Goal: Find specific page/section: Find specific page/section

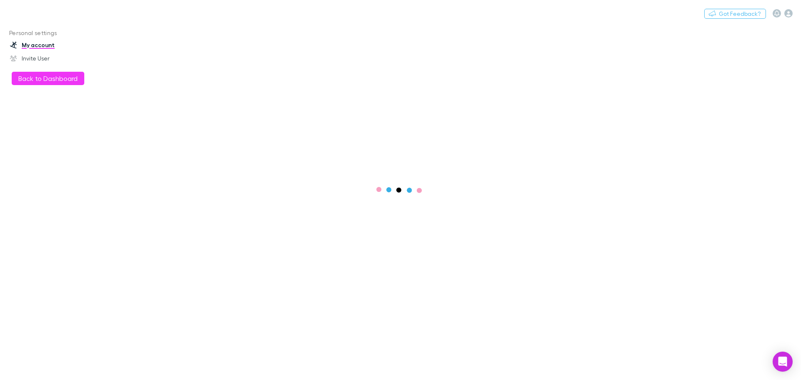
click at [16, 15] on div "Nothing Got Feedback?" at bounding box center [400, 13] width 801 height 27
click at [8, 17] on div "Nothing Got Feedback?" at bounding box center [400, 13] width 801 height 27
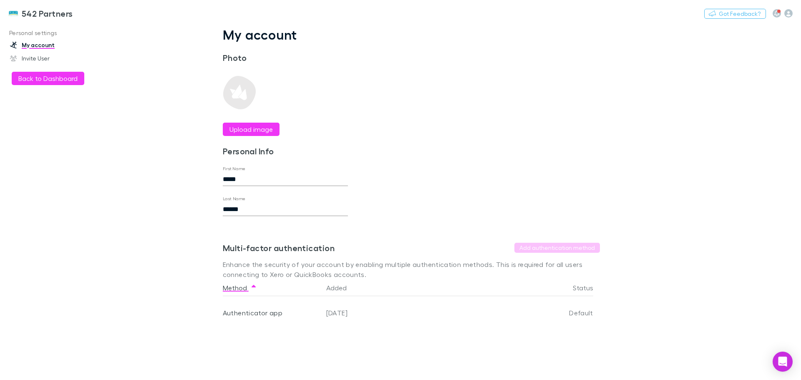
click at [8, 17] on link "542 Partners" at bounding box center [40, 13] width 75 height 20
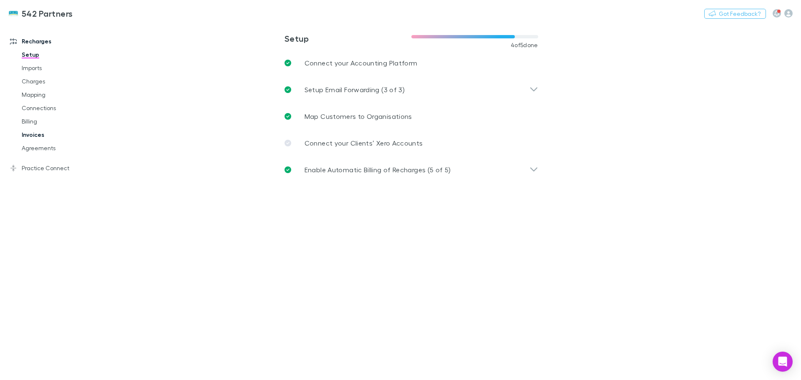
click at [35, 135] on link "Invoices" at bounding box center [62, 134] width 99 height 13
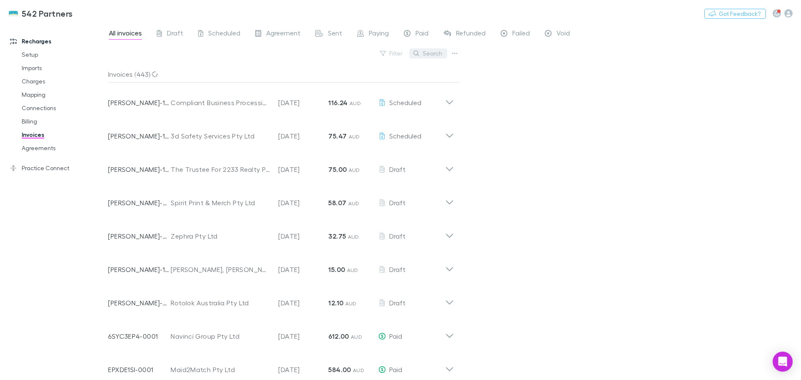
click at [438, 54] on button "Search" at bounding box center [428, 53] width 38 height 10
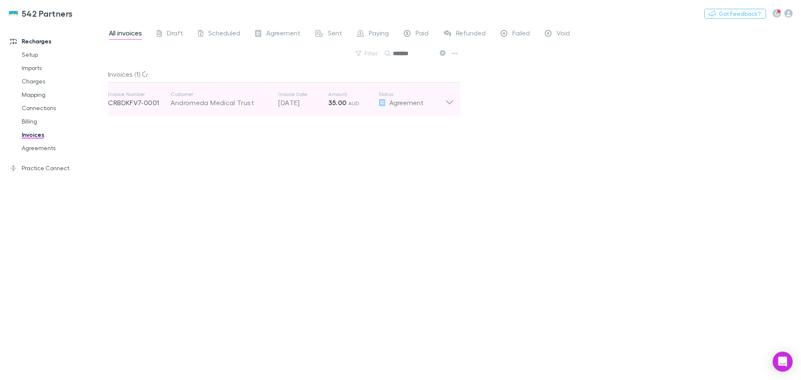
type input "*******"
click at [228, 106] on div "Andromeda Medical Trust" at bounding box center [220, 103] width 99 height 10
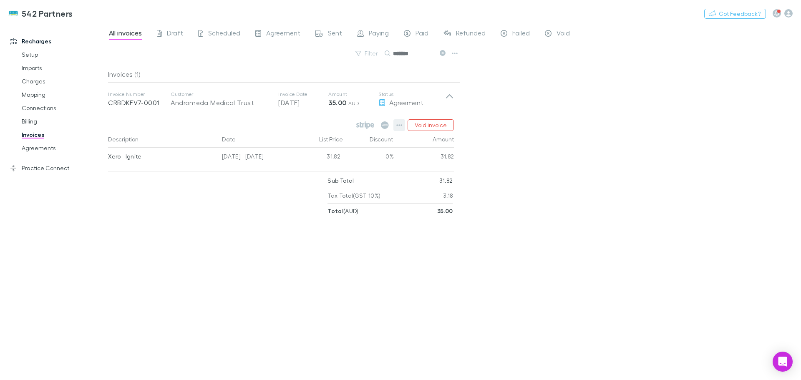
click at [398, 125] on icon "button" at bounding box center [400, 125] width 6 height 2
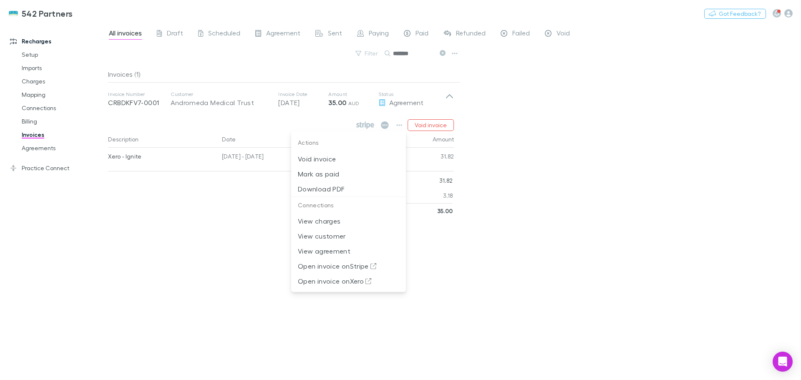
click at [582, 144] on div at bounding box center [400, 190] width 801 height 380
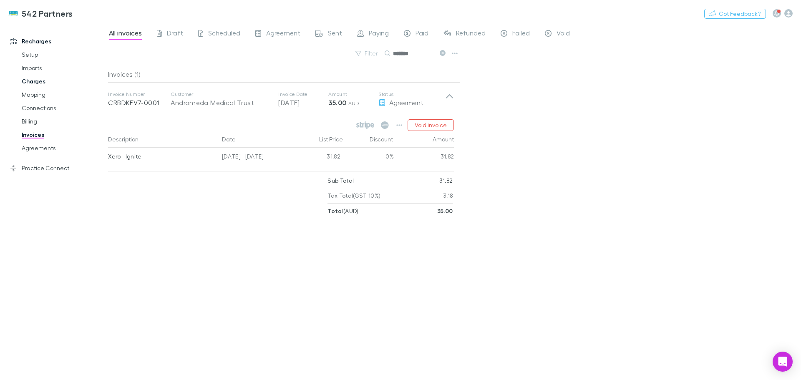
click at [38, 83] on link "Charges" at bounding box center [62, 81] width 99 height 13
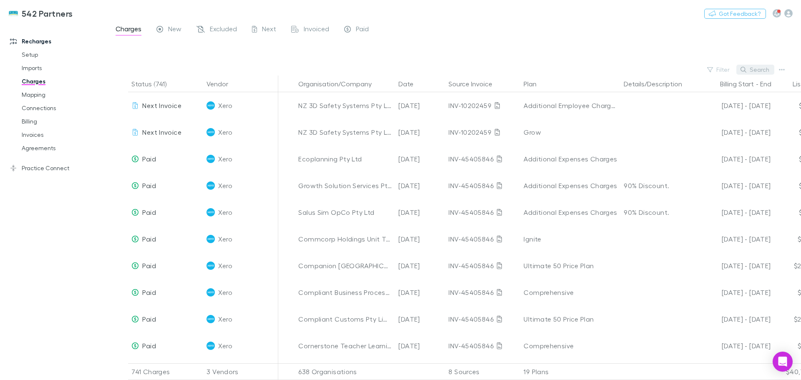
click at [757, 69] on button "Search" at bounding box center [755, 70] width 38 height 10
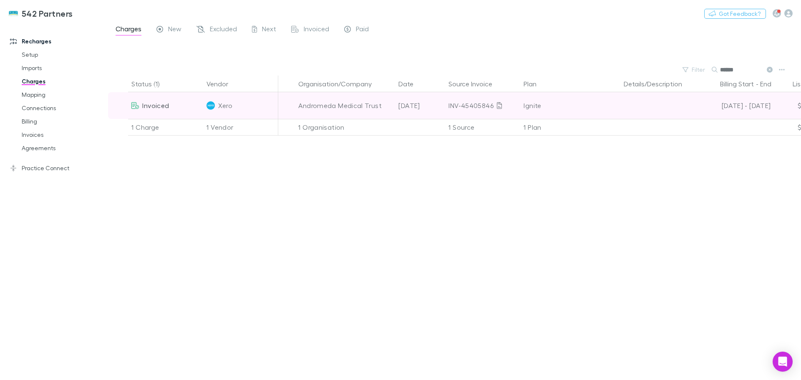
type input "******"
click at [601, 105] on div "Ignite" at bounding box center [569, 105] width 93 height 27
click at [343, 104] on div "Andromeda Medical Trust" at bounding box center [344, 105] width 93 height 27
click at [246, 107] on div "Xero" at bounding box center [240, 105] width 68 height 27
click at [158, 108] on span "Invoiced" at bounding box center [155, 105] width 27 height 8
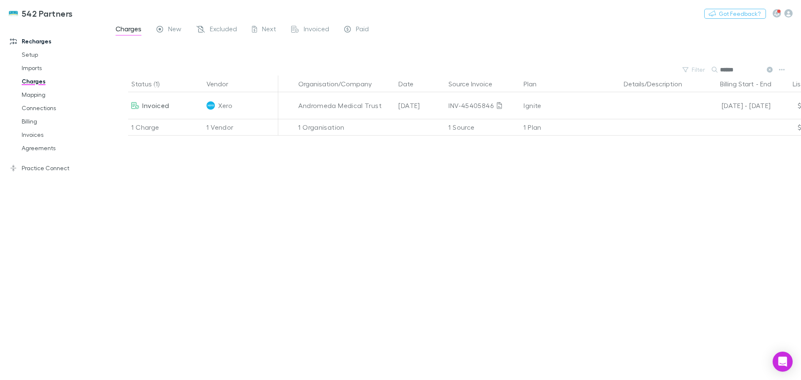
click at [163, 127] on div "1 Charge" at bounding box center [165, 127] width 75 height 17
click at [314, 130] on div "1 Organisation" at bounding box center [345, 127] width 100 height 17
click at [367, 127] on div "1 Organisation" at bounding box center [345, 127] width 100 height 17
click at [441, 127] on div at bounding box center [420, 127] width 50 height 17
click at [34, 121] on link "Billing" at bounding box center [62, 121] width 99 height 13
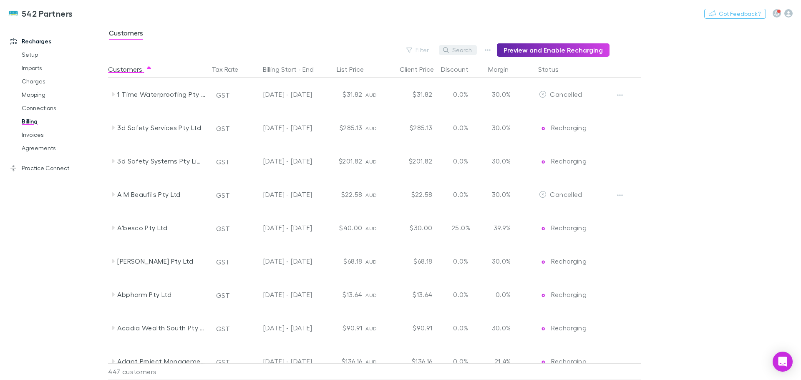
click at [463, 51] on button "Search" at bounding box center [458, 50] width 38 height 10
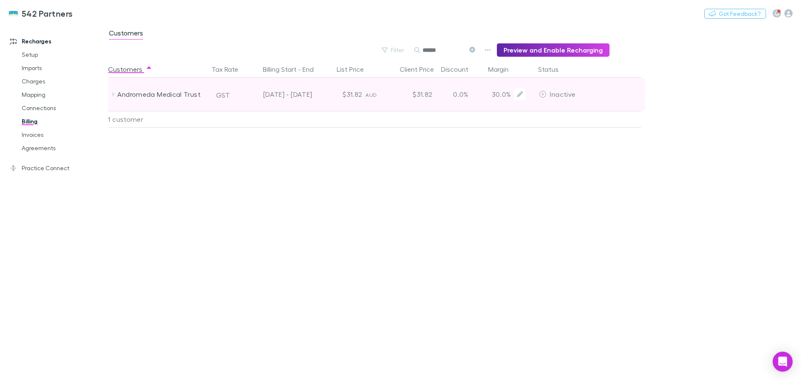
type input "******"
click at [158, 93] on div "Andromeda Medical Trust" at bounding box center [161, 94] width 88 height 33
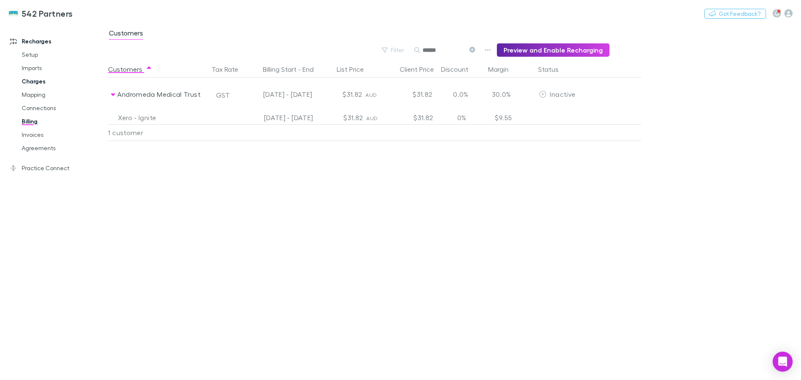
click at [32, 80] on link "Charges" at bounding box center [62, 81] width 99 height 13
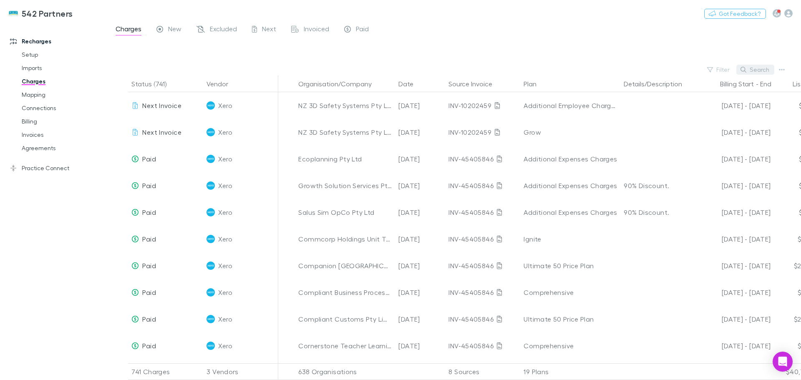
click at [758, 68] on button "Search" at bounding box center [755, 70] width 38 height 10
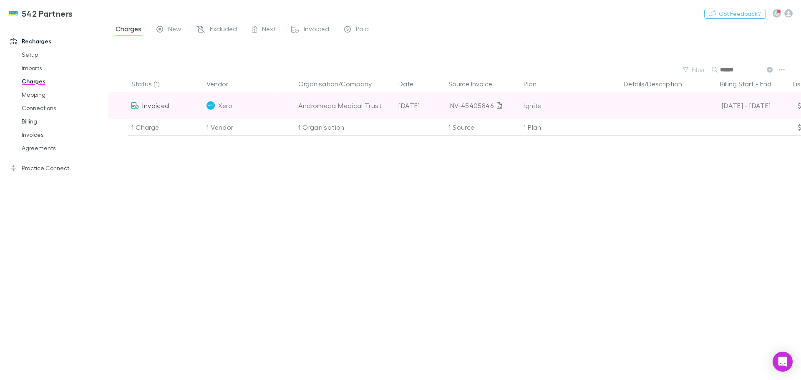
type input "******"
click at [531, 106] on div "Ignite" at bounding box center [569, 105] width 93 height 27
click at [654, 103] on div at bounding box center [657, 105] width 75 height 27
click at [228, 105] on span "Xero" at bounding box center [225, 105] width 14 height 27
click at [169, 109] on div "Invoiced" at bounding box center [165, 105] width 75 height 27
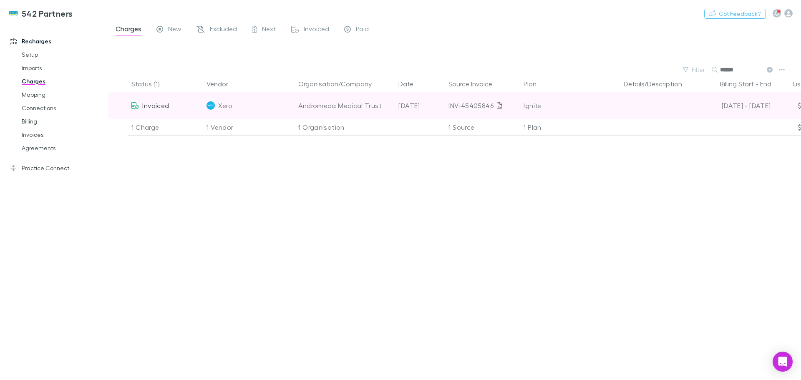
click at [161, 107] on span "Invoiced" at bounding box center [155, 105] width 27 height 8
click at [185, 112] on div "Invoiced" at bounding box center [165, 105] width 75 height 27
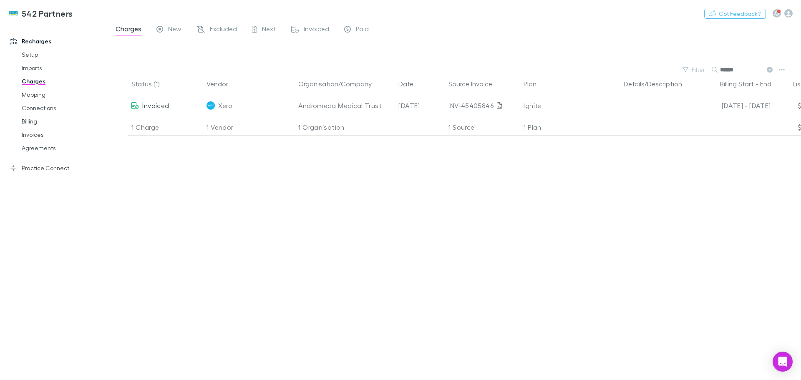
click at [187, 126] on div "1 Charge" at bounding box center [165, 127] width 75 height 17
click at [226, 128] on div "1 Vendor" at bounding box center [240, 127] width 75 height 17
click at [312, 132] on div "1 Organisation" at bounding box center [345, 127] width 100 height 17
drag, startPoint x: 374, startPoint y: 126, endPoint x: 390, endPoint y: 126, distance: 15.8
click at [375, 126] on div "1 Organisation" at bounding box center [345, 127] width 100 height 17
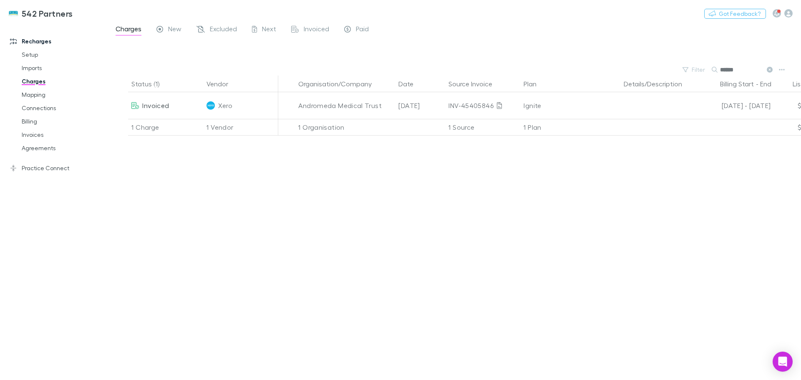
click at [442, 126] on div at bounding box center [420, 127] width 50 height 17
click at [486, 126] on div "1 Source" at bounding box center [482, 127] width 75 height 17
click at [541, 126] on div "1 Plan" at bounding box center [570, 127] width 100 height 17
click at [30, 56] on link "Setup" at bounding box center [62, 54] width 99 height 13
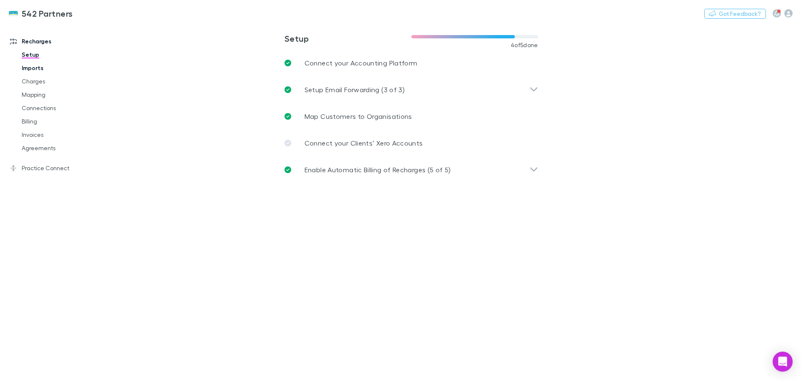
click at [35, 69] on link "Imports" at bounding box center [62, 67] width 99 height 13
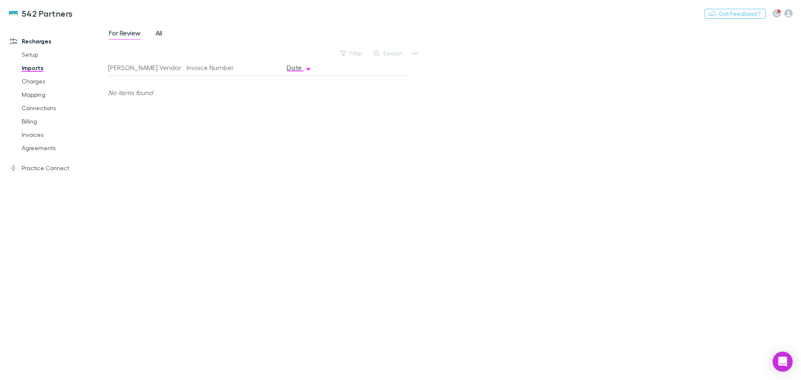
click at [160, 30] on span "All" at bounding box center [159, 34] width 7 height 11
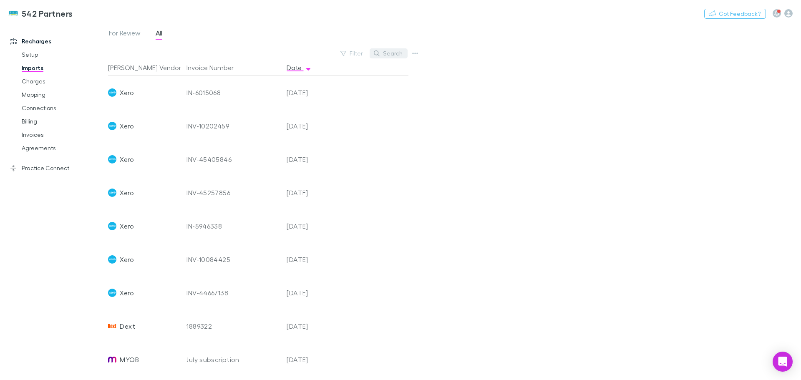
click at [397, 54] on button "Search" at bounding box center [389, 53] width 38 height 10
click at [35, 93] on link "Mapping" at bounding box center [62, 94] width 99 height 13
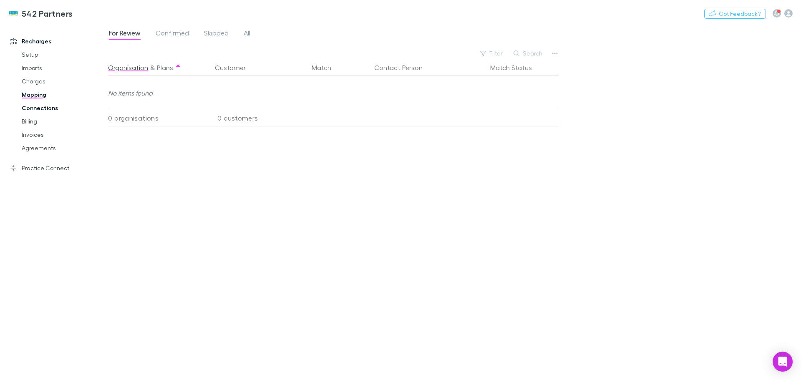
click at [26, 108] on link "Connections" at bounding box center [62, 107] width 99 height 13
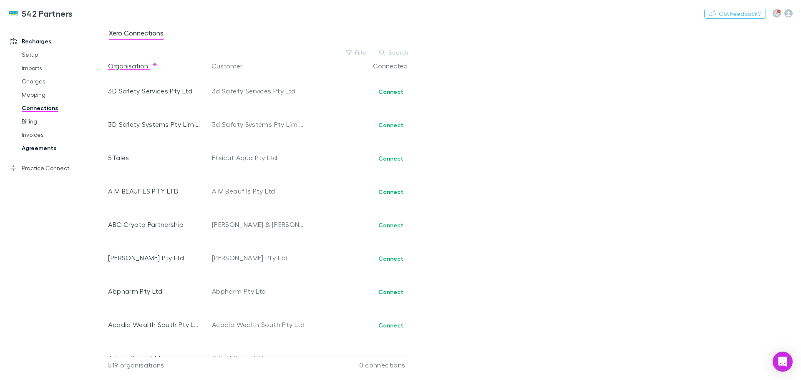
click at [35, 151] on link "Agreements" at bounding box center [62, 147] width 99 height 13
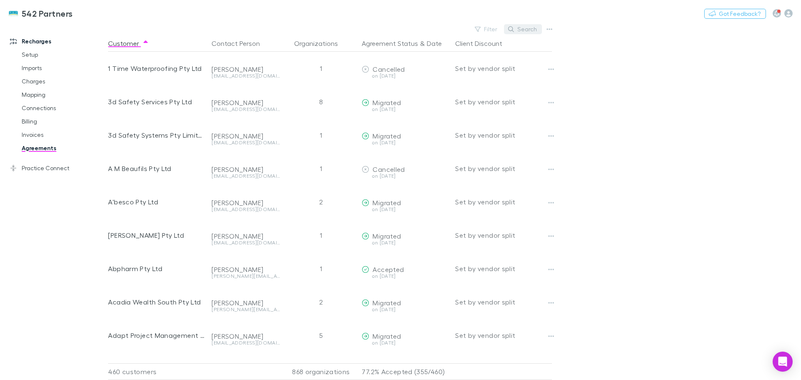
click at [522, 28] on button "Search" at bounding box center [523, 29] width 38 height 10
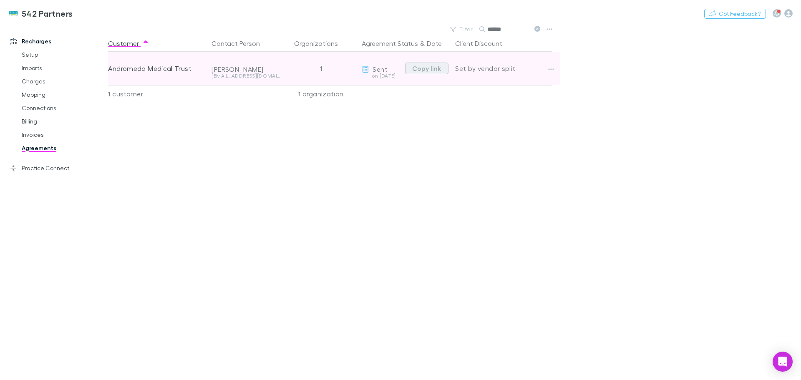
type input "******"
click at [421, 71] on button "Copy link" at bounding box center [426, 69] width 43 height 12
